Goal: Navigation & Orientation: Find specific page/section

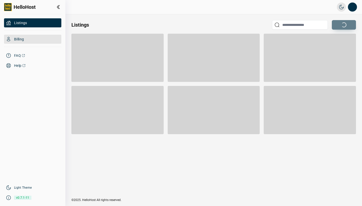
click at [25, 39] on div "Billing" at bounding box center [32, 39] width 57 height 9
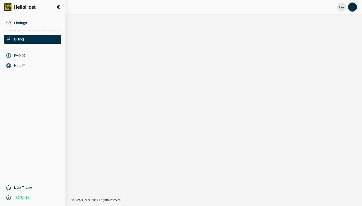
click at [27, 6] on span "HelloHost" at bounding box center [25, 7] width 22 height 7
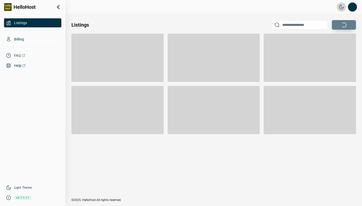
click at [341, 9] on icon "button" at bounding box center [341, 7] width 5 height 5
